Goal: Task Accomplishment & Management: Manage account settings

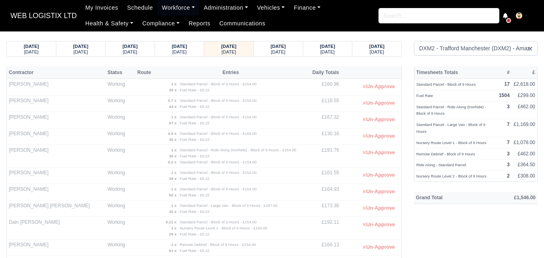
select select "1"
click at [276, 56] on div "[DATE] [DATE] [DATE] [DATE]" at bounding box center [204, 49] width 396 height 16
click at [276, 50] on small "[DATE]" at bounding box center [278, 52] width 14 height 5
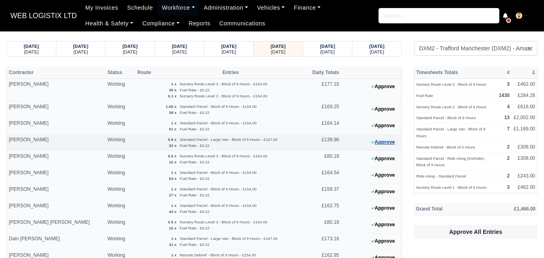
click at [377, 143] on button "Approve" at bounding box center [383, 143] width 33 height 12
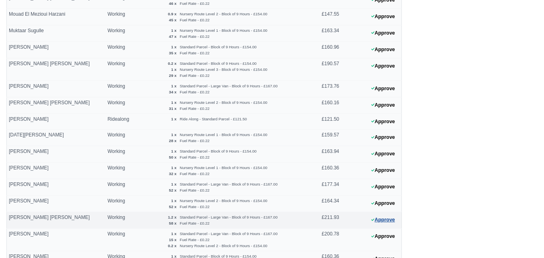
scroll to position [422, 0]
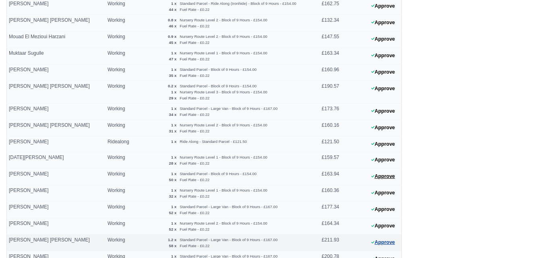
click at [385, 179] on button "Approve" at bounding box center [383, 177] width 33 height 12
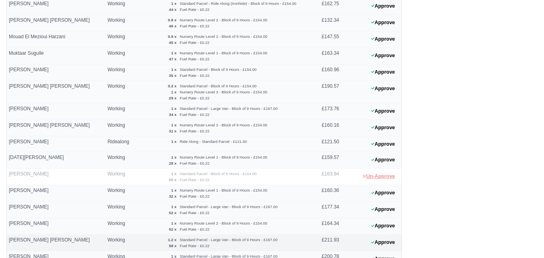
click at [385, 179] on button "Un-Approve" at bounding box center [378, 177] width 41 height 12
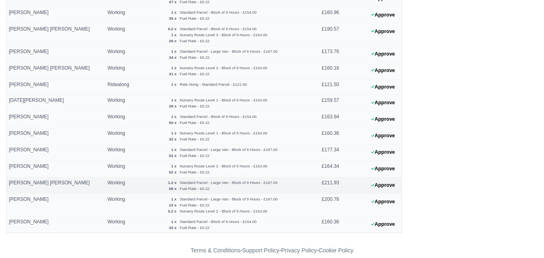
scroll to position [490, 0]
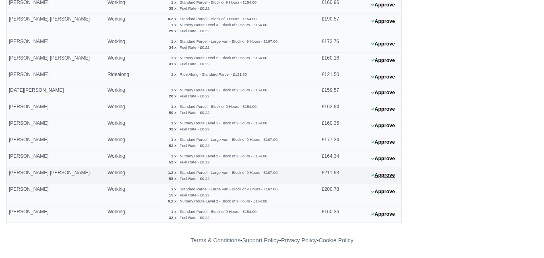
click at [385, 179] on button "Approve" at bounding box center [383, 176] width 33 height 12
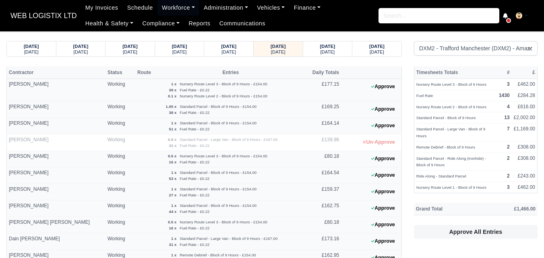
scroll to position [134, 0]
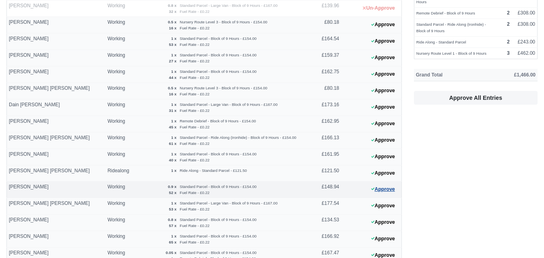
click at [377, 191] on button "Approve" at bounding box center [383, 190] width 33 height 12
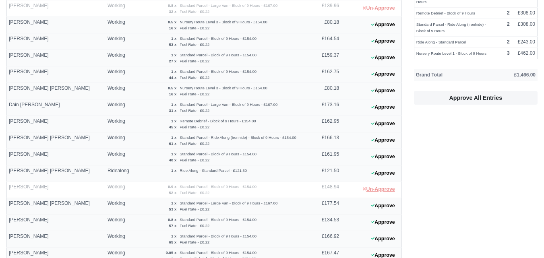
click at [377, 191] on button "Un-Approve" at bounding box center [378, 190] width 41 height 12
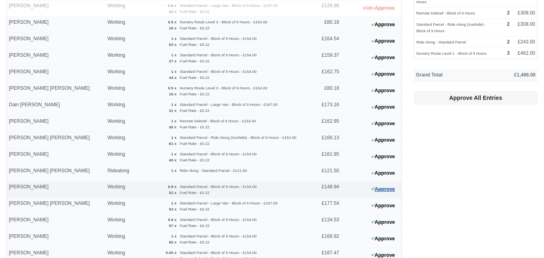
click at [375, 189] on button "Approve" at bounding box center [383, 190] width 33 height 12
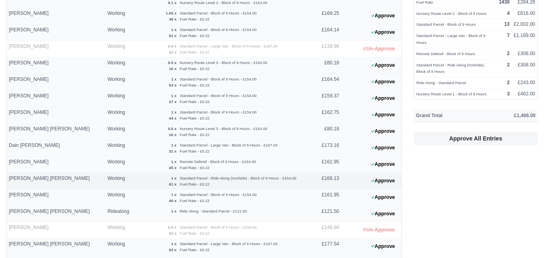
scroll to position [67, 0]
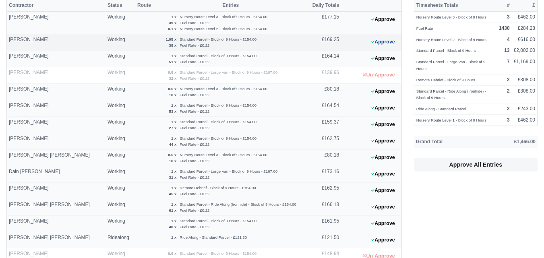
click at [380, 46] on button "Approve" at bounding box center [383, 42] width 33 height 12
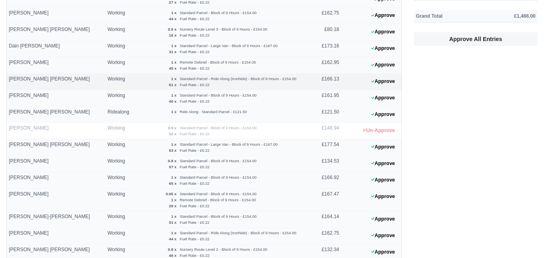
scroll to position [201, 0]
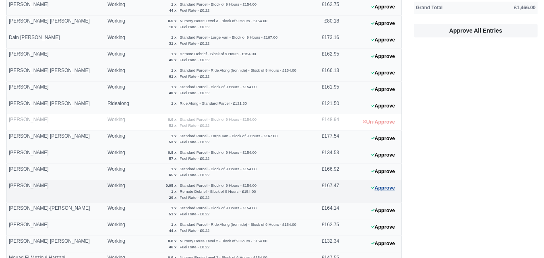
click at [385, 191] on button "Approve" at bounding box center [383, 188] width 33 height 12
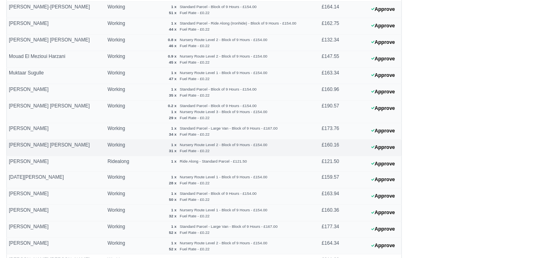
scroll to position [336, 0]
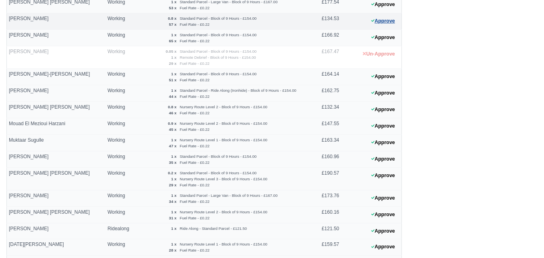
click at [379, 20] on button "Approve" at bounding box center [383, 21] width 33 height 12
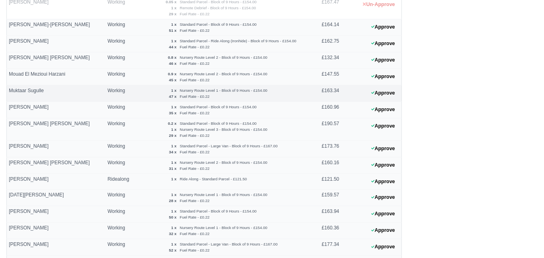
scroll to position [403, 0]
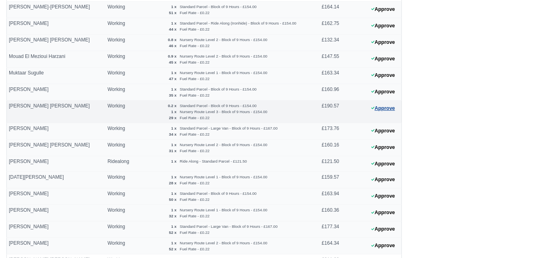
click at [384, 113] on button "Approve" at bounding box center [383, 109] width 33 height 12
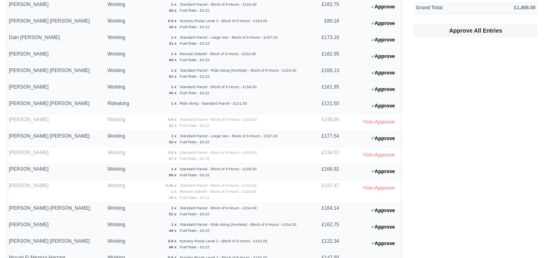
scroll to position [134, 0]
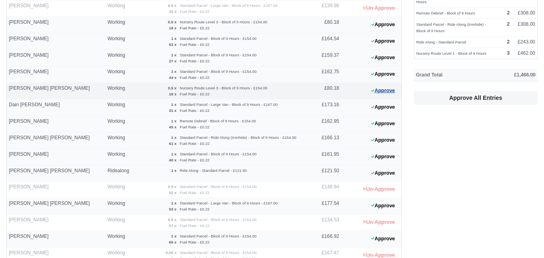
click at [385, 89] on button "Approve" at bounding box center [383, 91] width 33 height 12
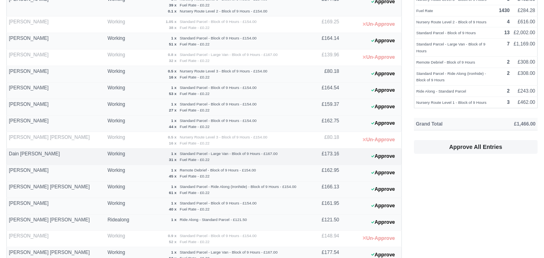
scroll to position [67, 0]
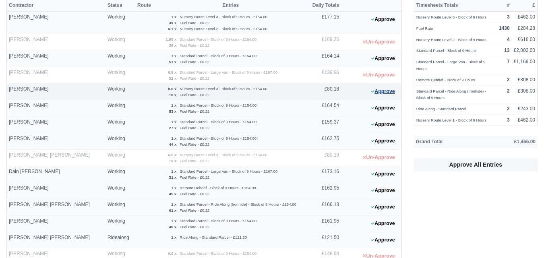
click at [387, 96] on button "Approve" at bounding box center [383, 92] width 33 height 12
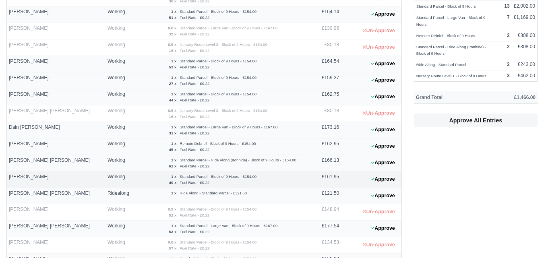
scroll to position [269, 0]
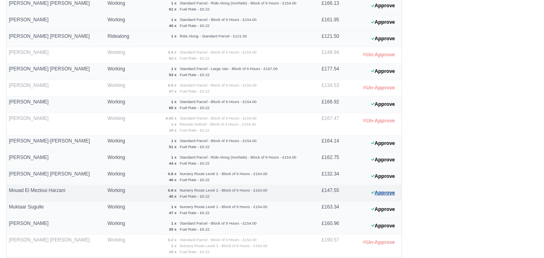
click at [381, 196] on button "Approve" at bounding box center [383, 193] width 33 height 12
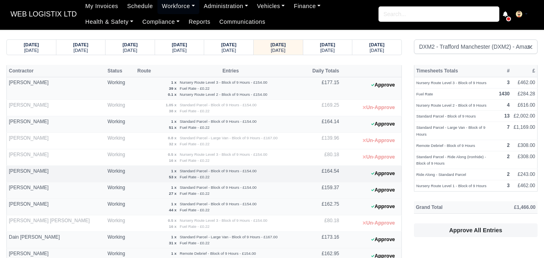
scroll to position [0, 0]
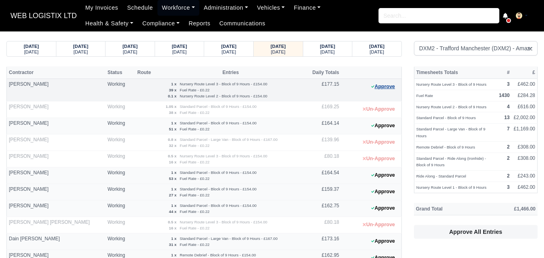
click at [391, 84] on button "Approve" at bounding box center [383, 87] width 33 height 12
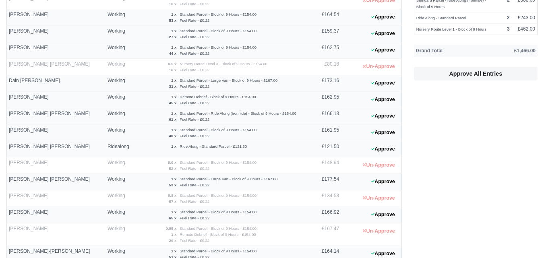
scroll to position [269, 0]
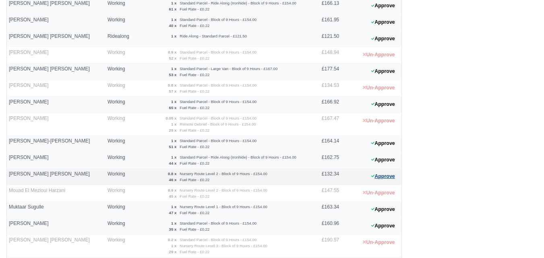
click at [372, 180] on button "Approve" at bounding box center [383, 177] width 33 height 12
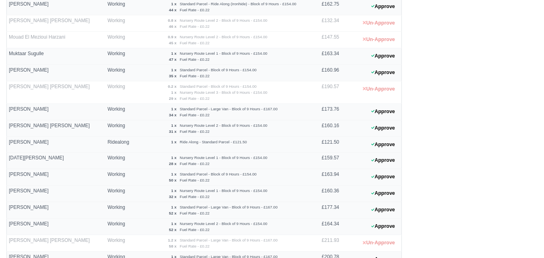
scroll to position [490, 0]
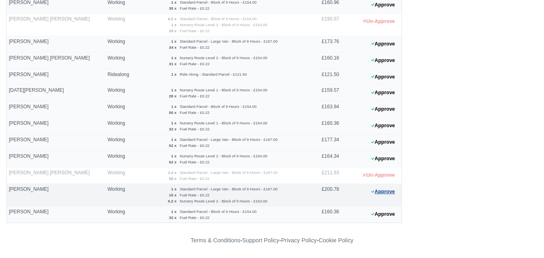
click at [383, 195] on button "Approve" at bounding box center [383, 192] width 33 height 12
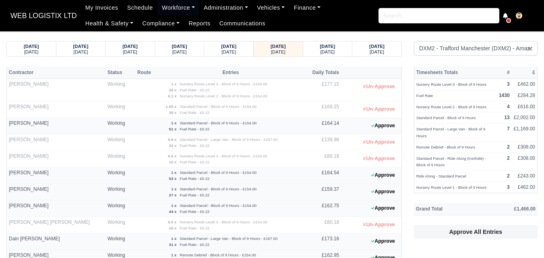
scroll to position [134, 0]
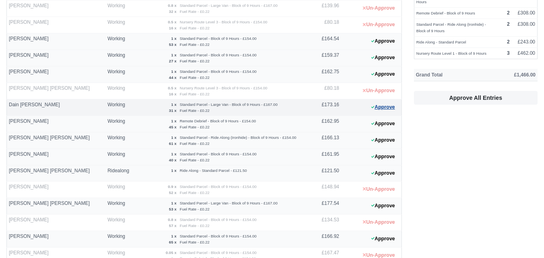
click at [394, 110] on button "Approve" at bounding box center [383, 107] width 33 height 12
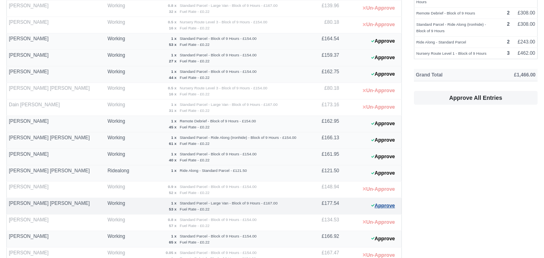
click at [389, 210] on button "Approve" at bounding box center [383, 206] width 33 height 12
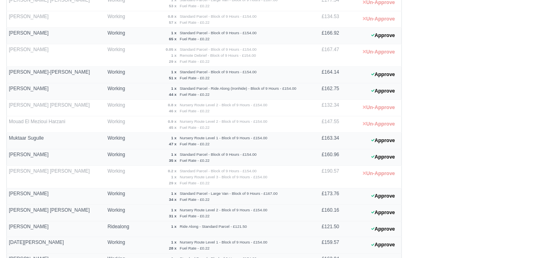
scroll to position [490, 0]
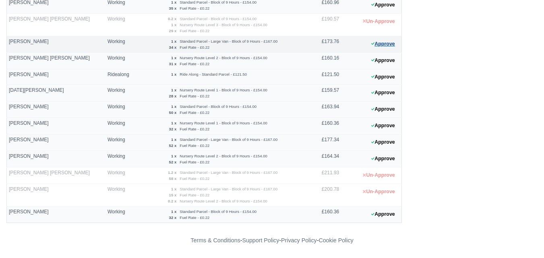
click at [392, 41] on button "Approve" at bounding box center [383, 44] width 33 height 12
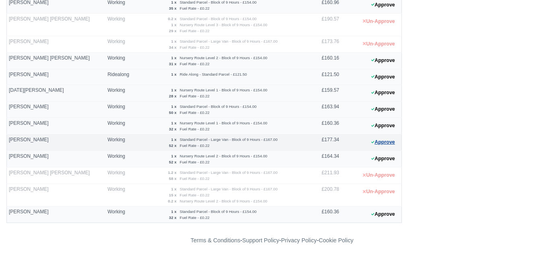
click at [374, 143] on icon at bounding box center [372, 142] width 3 height 5
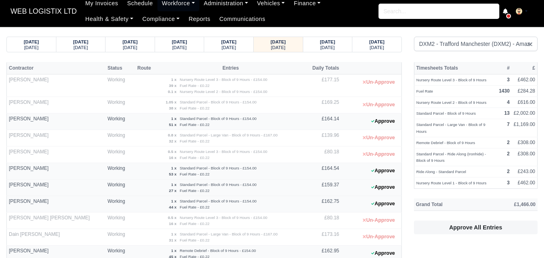
scroll to position [0, 0]
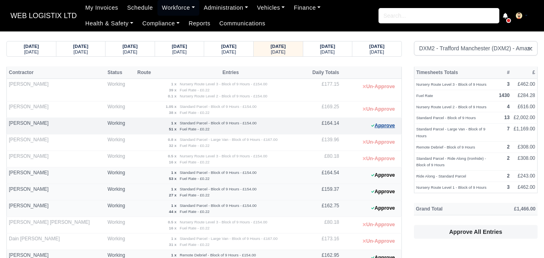
click at [377, 126] on button "Approve" at bounding box center [383, 126] width 33 height 12
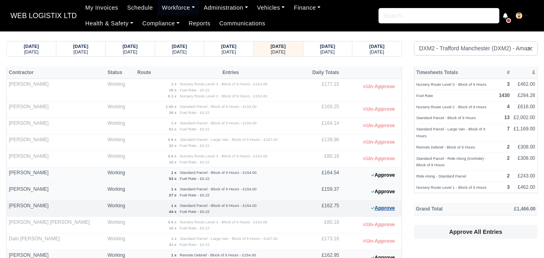
click at [376, 210] on button "Approve" at bounding box center [383, 209] width 33 height 12
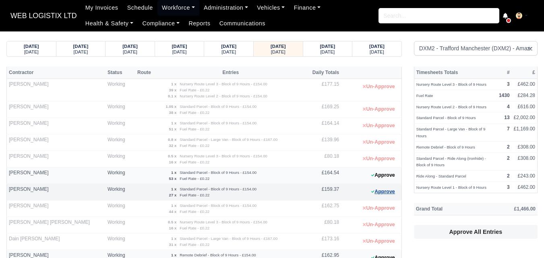
click at [385, 189] on button "Approve" at bounding box center [383, 192] width 33 height 12
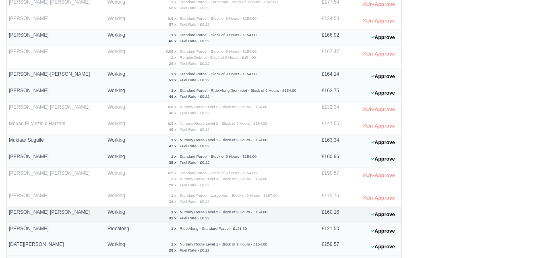
scroll to position [269, 0]
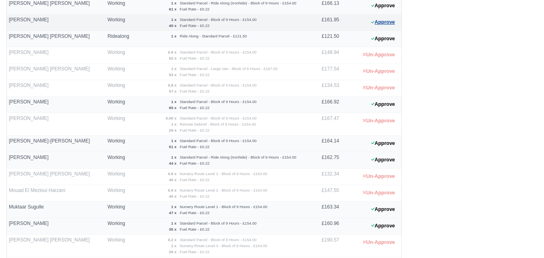
click at [373, 24] on icon at bounding box center [372, 22] width 3 height 5
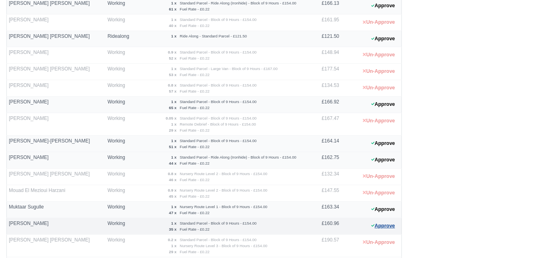
click at [383, 224] on button "Approve" at bounding box center [383, 226] width 33 height 12
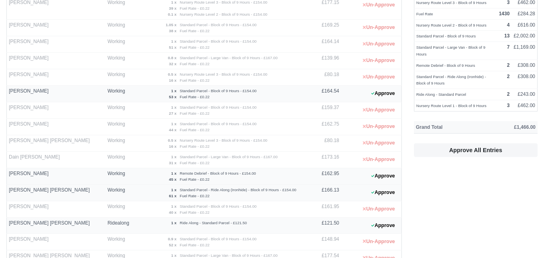
scroll to position [67, 0]
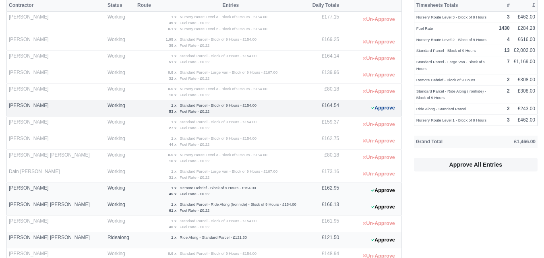
click at [384, 107] on button "Approve" at bounding box center [383, 108] width 33 height 12
